Goal: Task Accomplishment & Management: Manage account settings

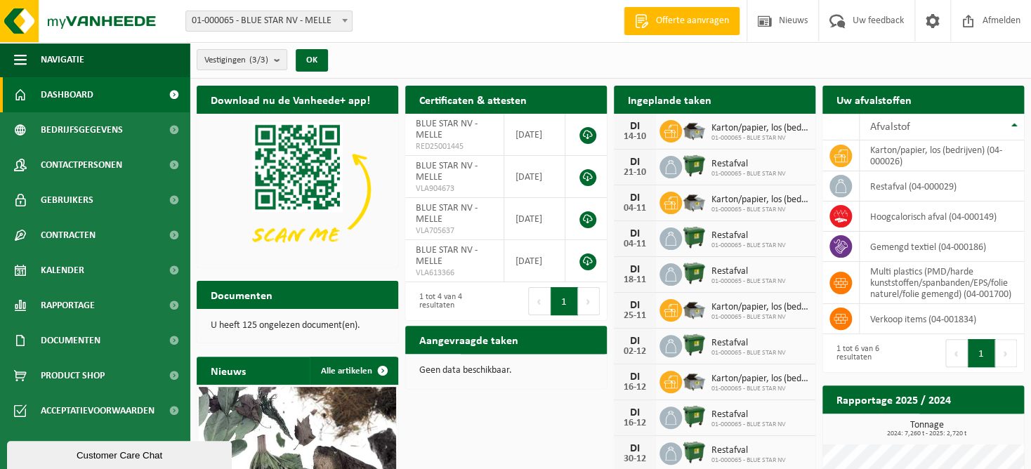
click at [687, 204] on img at bounding box center [694, 202] width 24 height 24
drag, startPoint x: 668, startPoint y: 202, endPoint x: 537, endPoint y: 34, distance: 213.6
click at [537, 34] on div "Vestiging: 01-000065 - BLUE STAR NV - MELLE 10-930895 - BLUE STAR - DRONGEN 10-…" at bounding box center [515, 21] width 1031 height 43
click at [724, 203] on span "Karton/papier, los (bedrijven)" at bounding box center [759, 199] width 97 height 11
click at [724, 202] on span "Karton/papier, los (bedrijven)" at bounding box center [759, 199] width 97 height 11
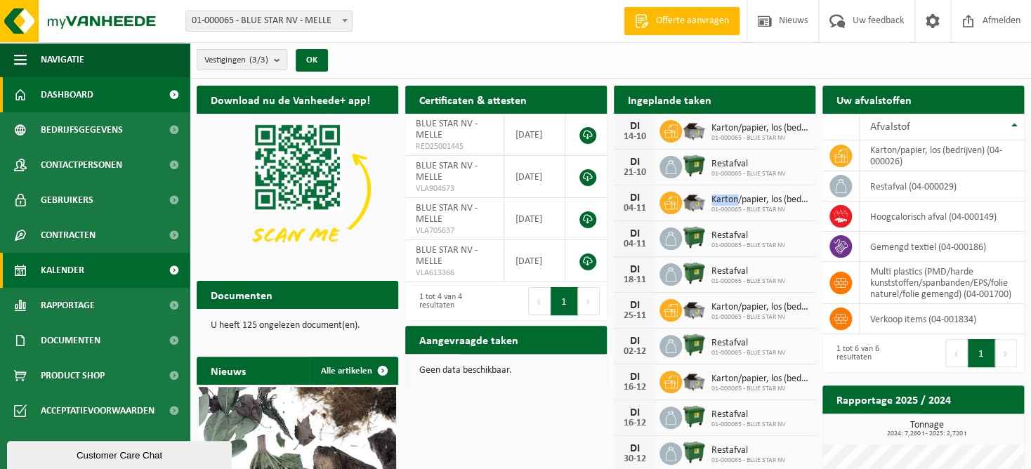
click at [52, 270] on span "Kalender" at bounding box center [63, 270] width 44 height 35
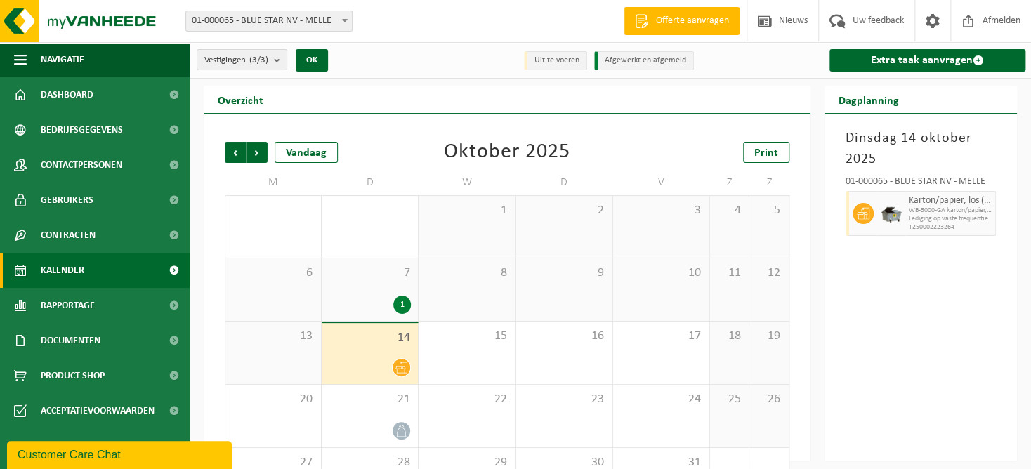
scroll to position [55, 0]
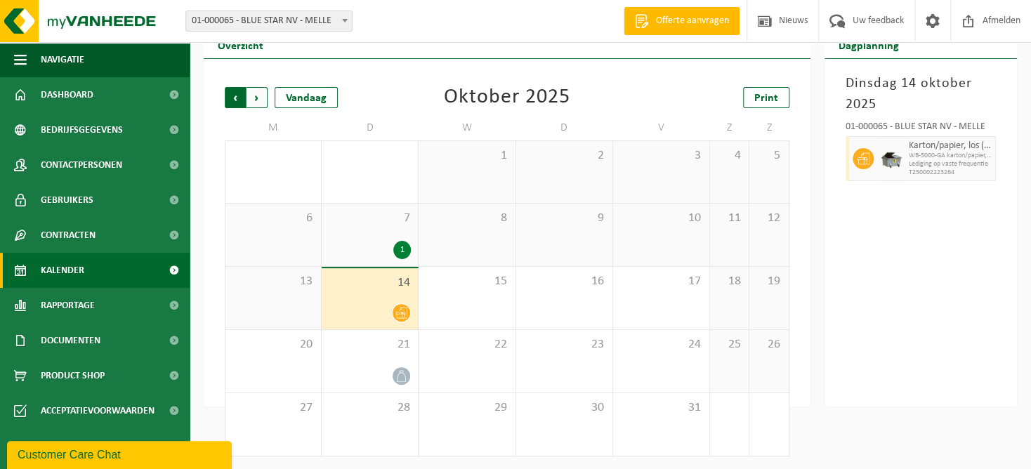
click at [257, 95] on span "Volgende" at bounding box center [256, 97] width 21 height 21
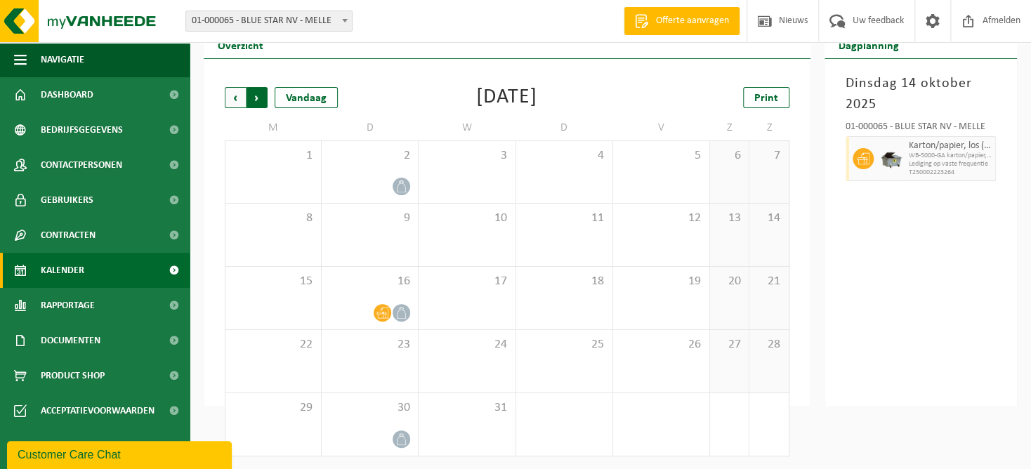
click at [236, 98] on span "Vorige" at bounding box center [235, 97] width 21 height 21
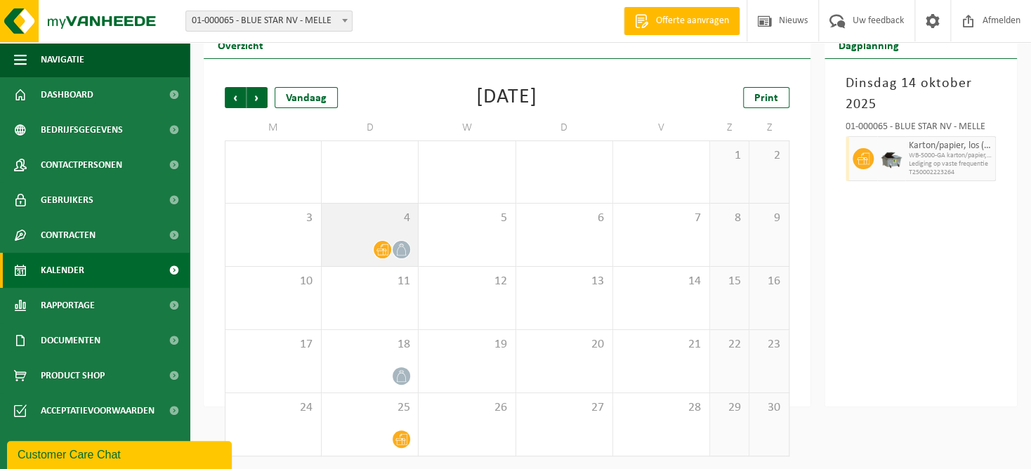
click at [377, 253] on icon at bounding box center [382, 250] width 12 height 12
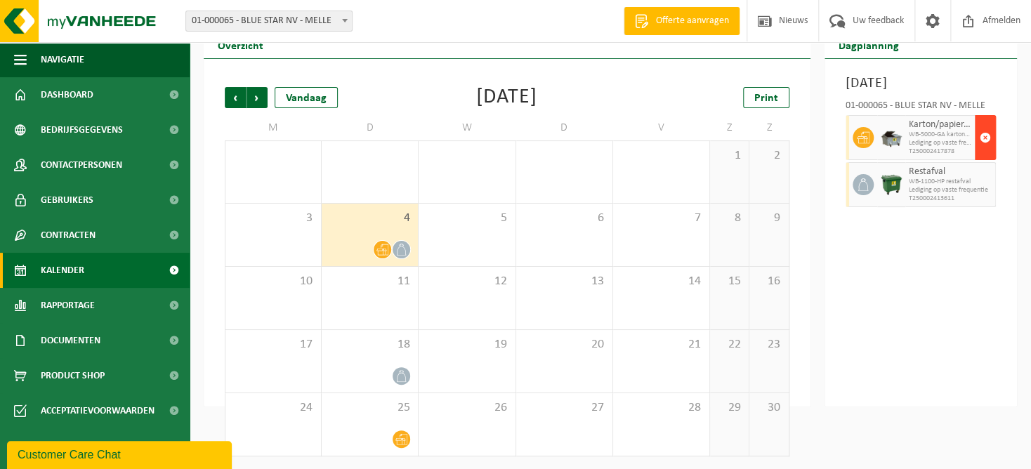
click at [985, 152] on span "button" at bounding box center [984, 138] width 11 height 28
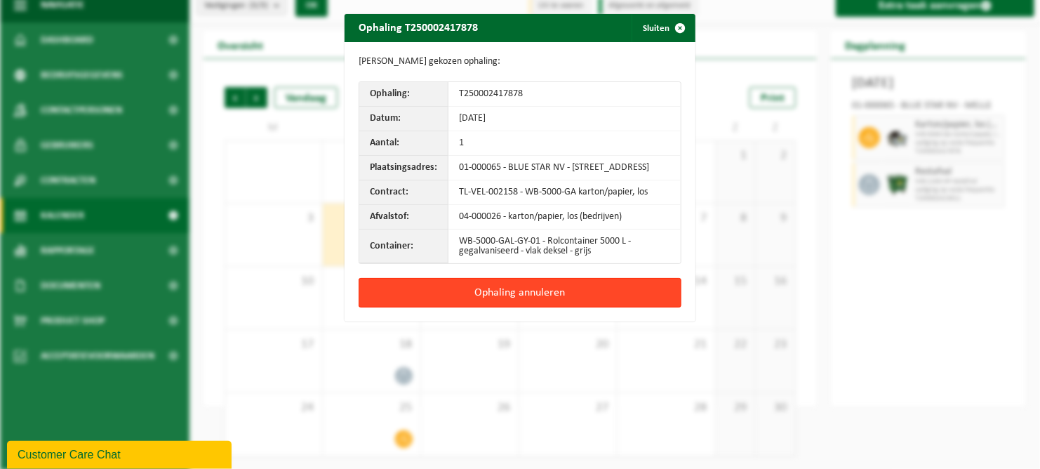
click at [564, 300] on button "Ophaling annuleren" at bounding box center [520, 292] width 323 height 29
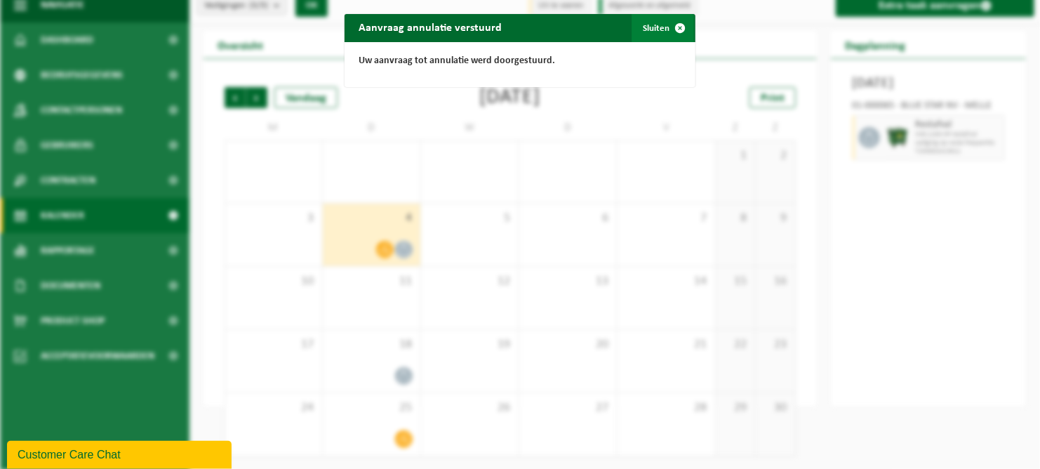
click at [645, 23] on button "Sluiten" at bounding box center [663, 28] width 62 height 28
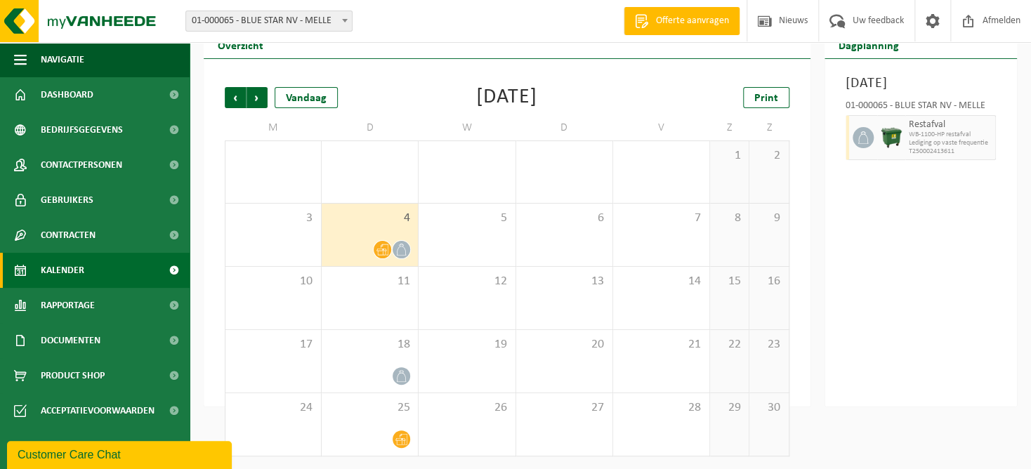
scroll to position [55, 0]
click at [262, 95] on span "Volgende" at bounding box center [256, 96] width 21 height 21
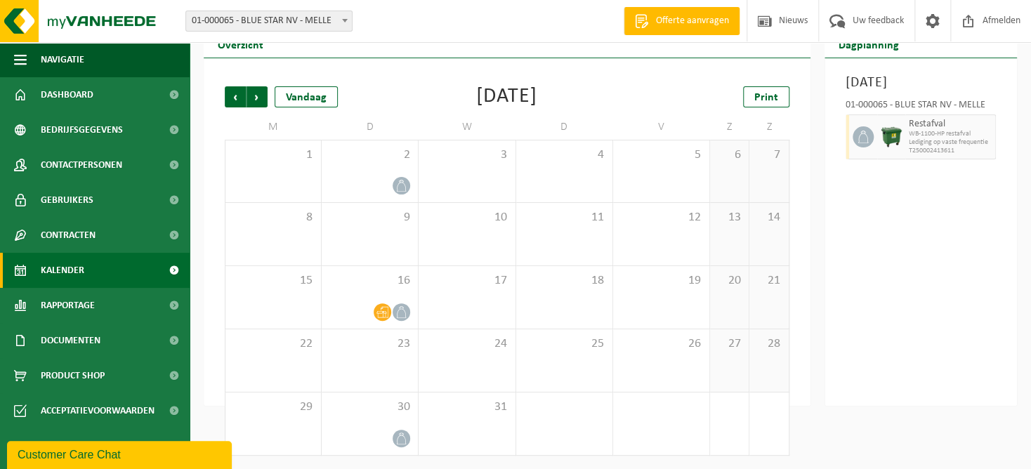
click at [262, 95] on span "Volgende" at bounding box center [256, 96] width 21 height 21
click at [229, 93] on span "Vorige" at bounding box center [235, 96] width 21 height 21
click at [239, 95] on span "Vorige" at bounding box center [235, 96] width 21 height 21
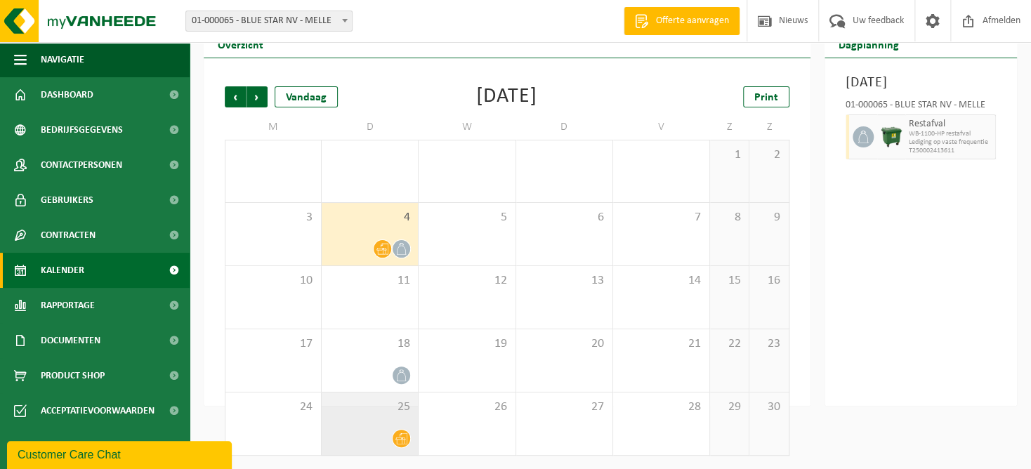
click at [398, 441] on icon at bounding box center [401, 438] width 12 height 12
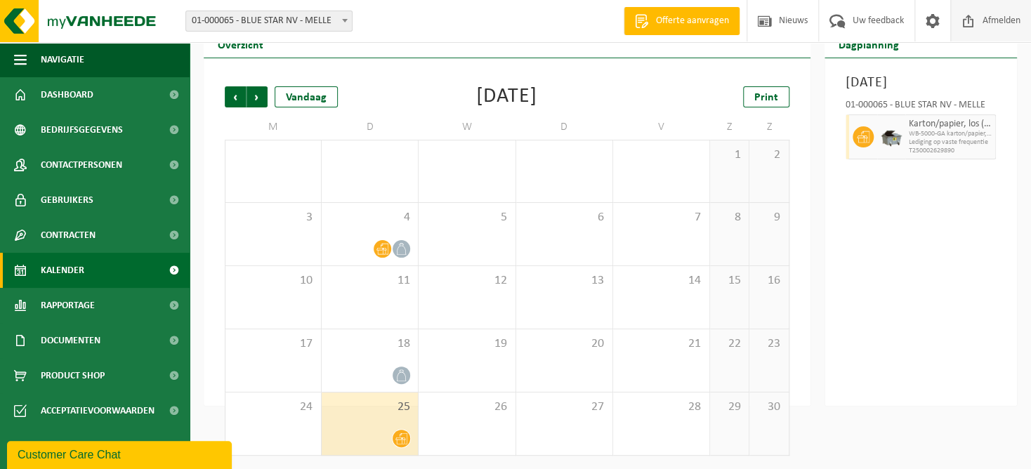
click at [984, 22] on span "Afmelden" at bounding box center [1001, 20] width 45 height 41
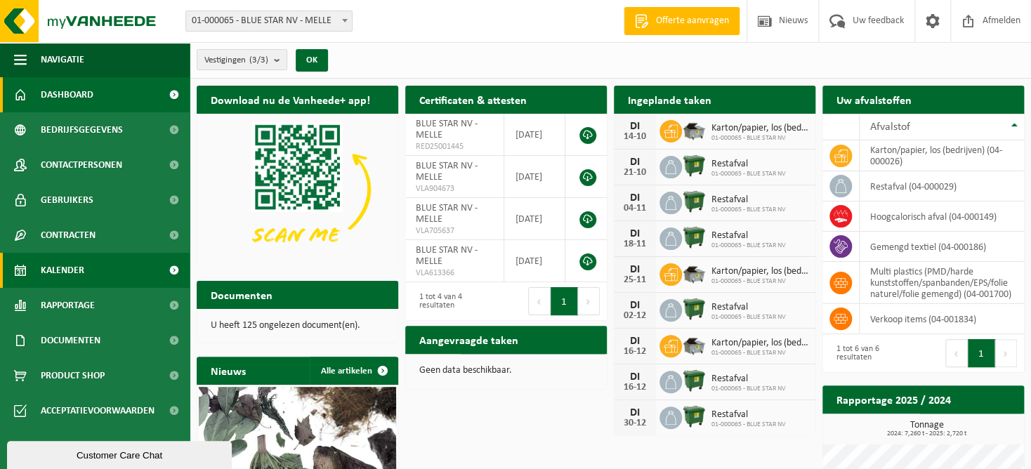
click at [118, 257] on link "Kalender" at bounding box center [95, 270] width 190 height 35
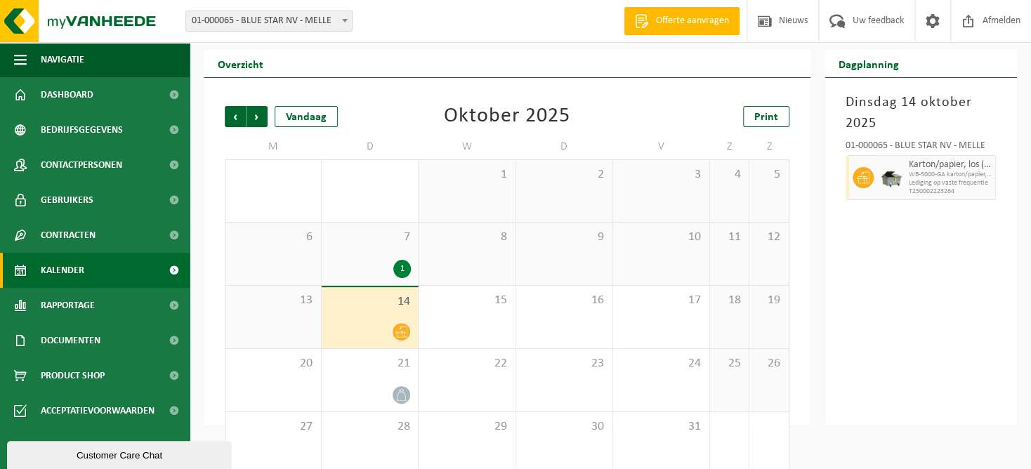
scroll to position [55, 0]
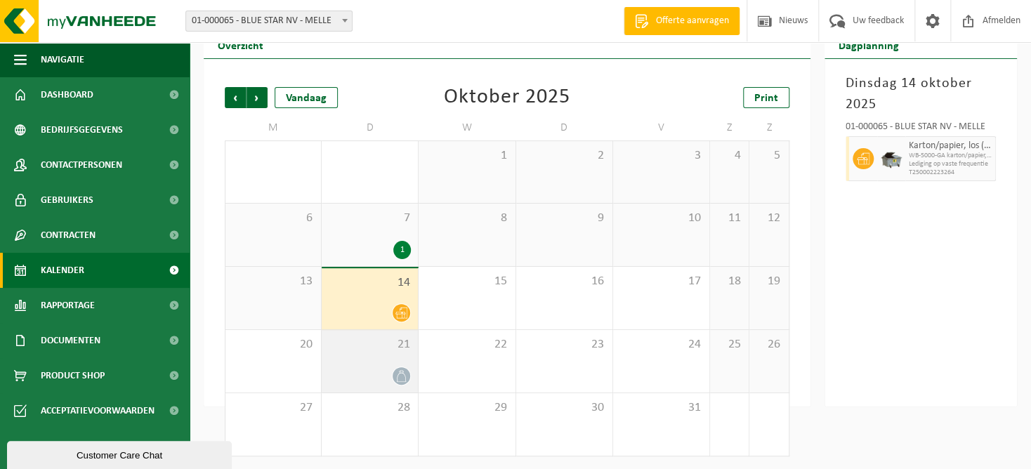
click at [392, 361] on div "21" at bounding box center [370, 361] width 96 height 62
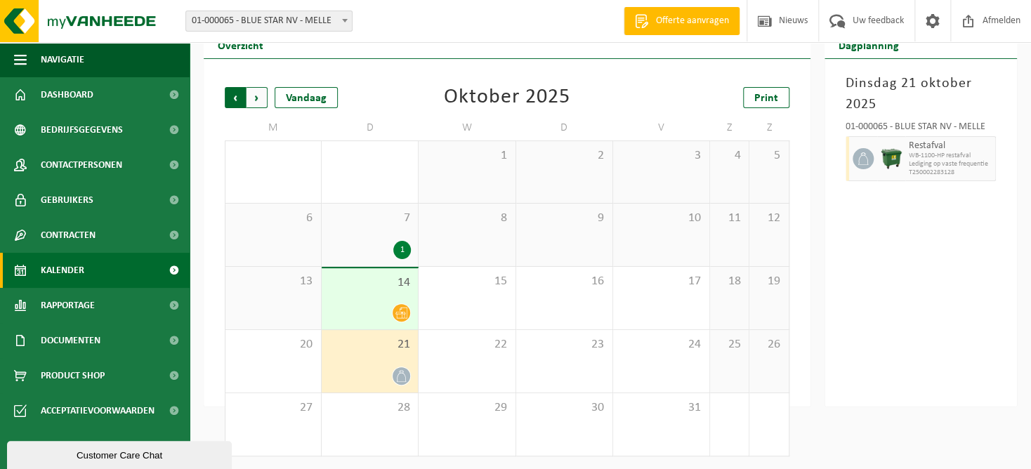
click at [261, 98] on span "Volgende" at bounding box center [256, 97] width 21 height 21
